Goal: Navigation & Orientation: Find specific page/section

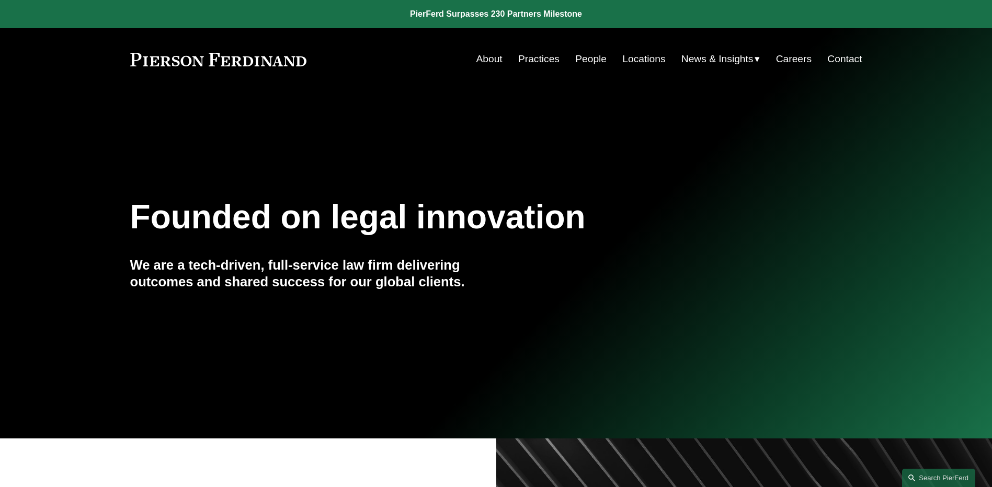
click at [587, 56] on link "People" at bounding box center [590, 59] width 31 height 20
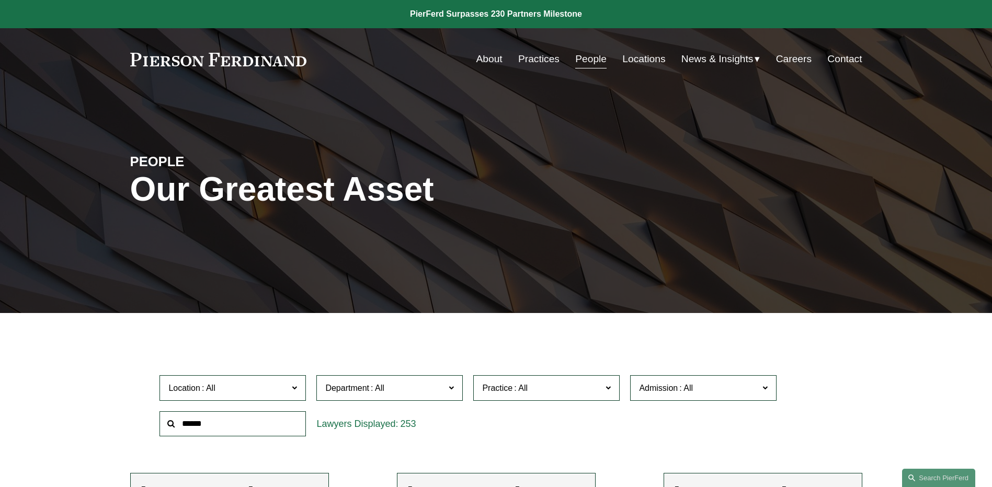
click at [0, 0] on span "News" at bounding box center [0, 0] width 0 height 0
